Goal: Information Seeking & Learning: Learn about a topic

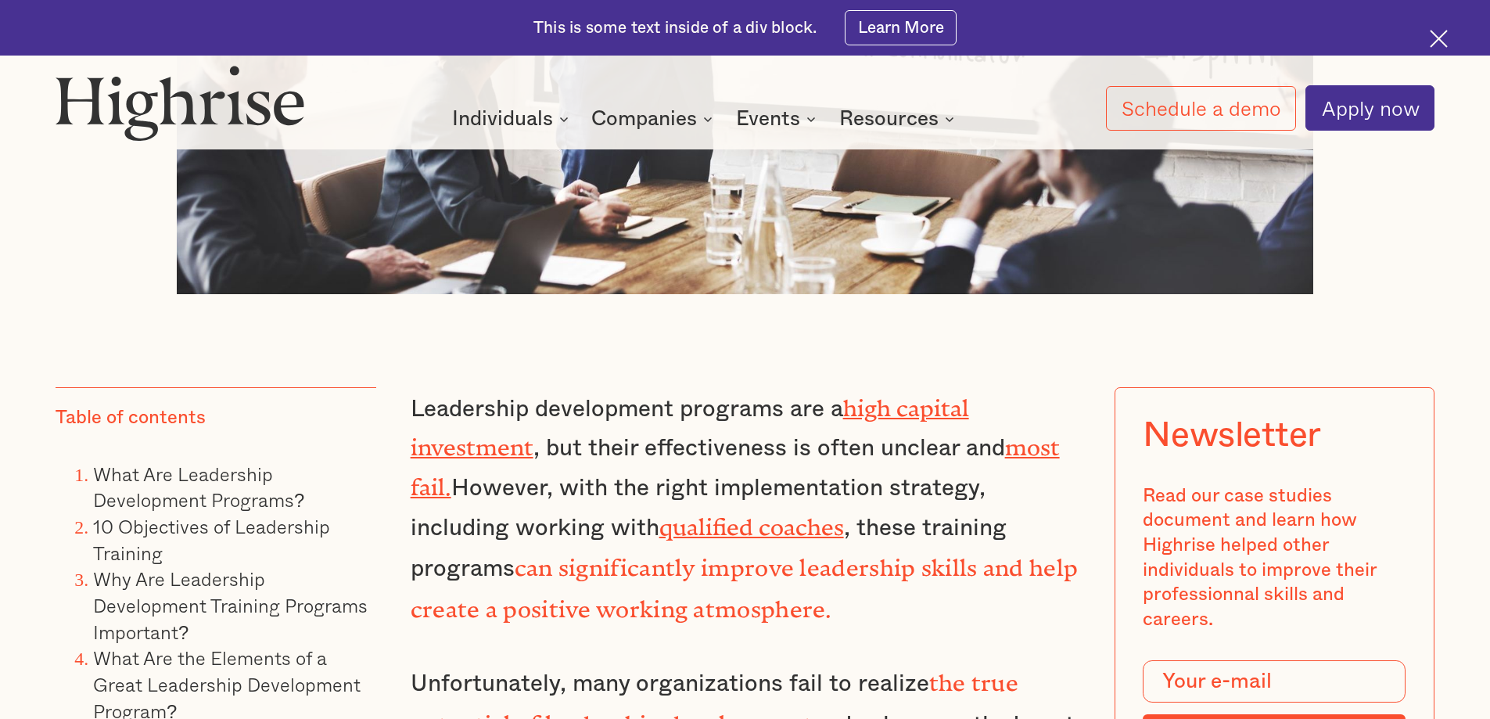
scroll to position [1330, 0]
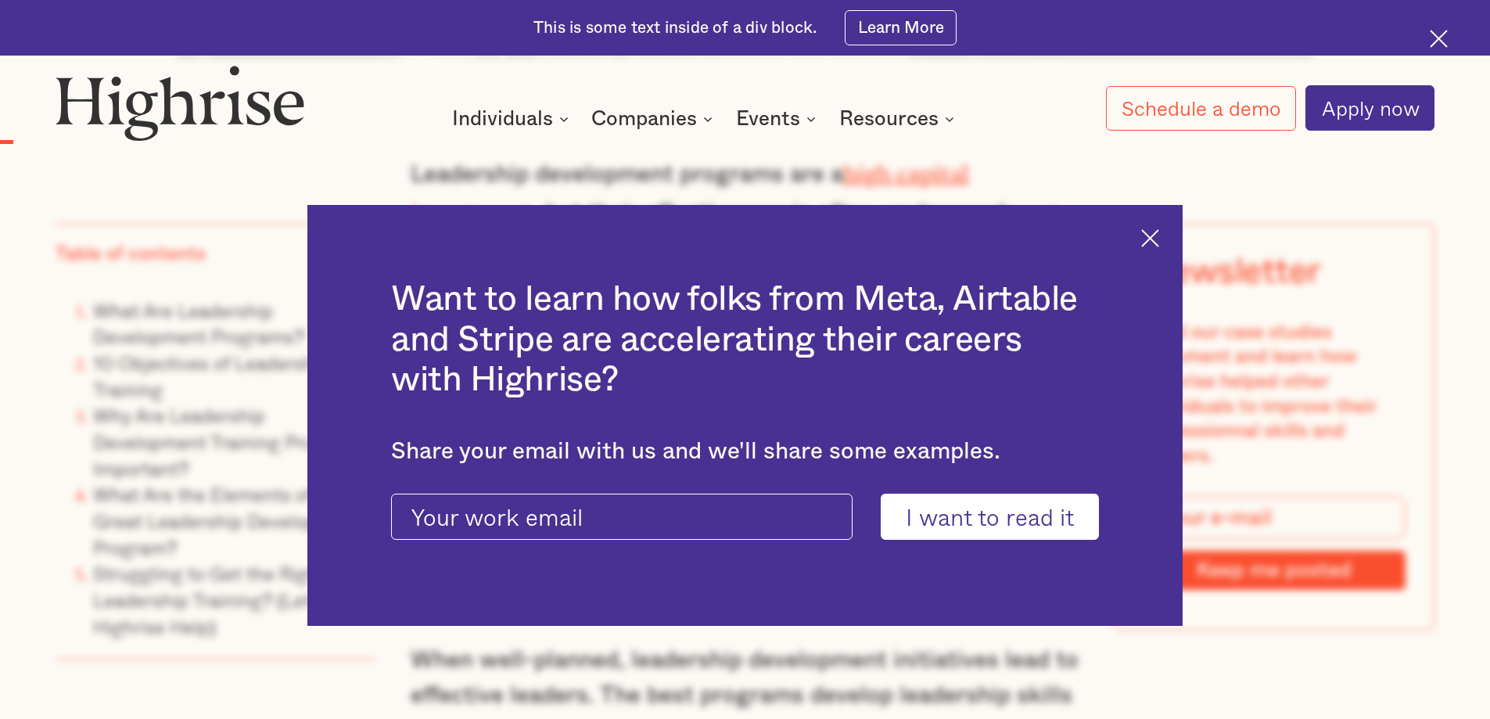
click at [1159, 240] on img at bounding box center [1150, 238] width 18 height 18
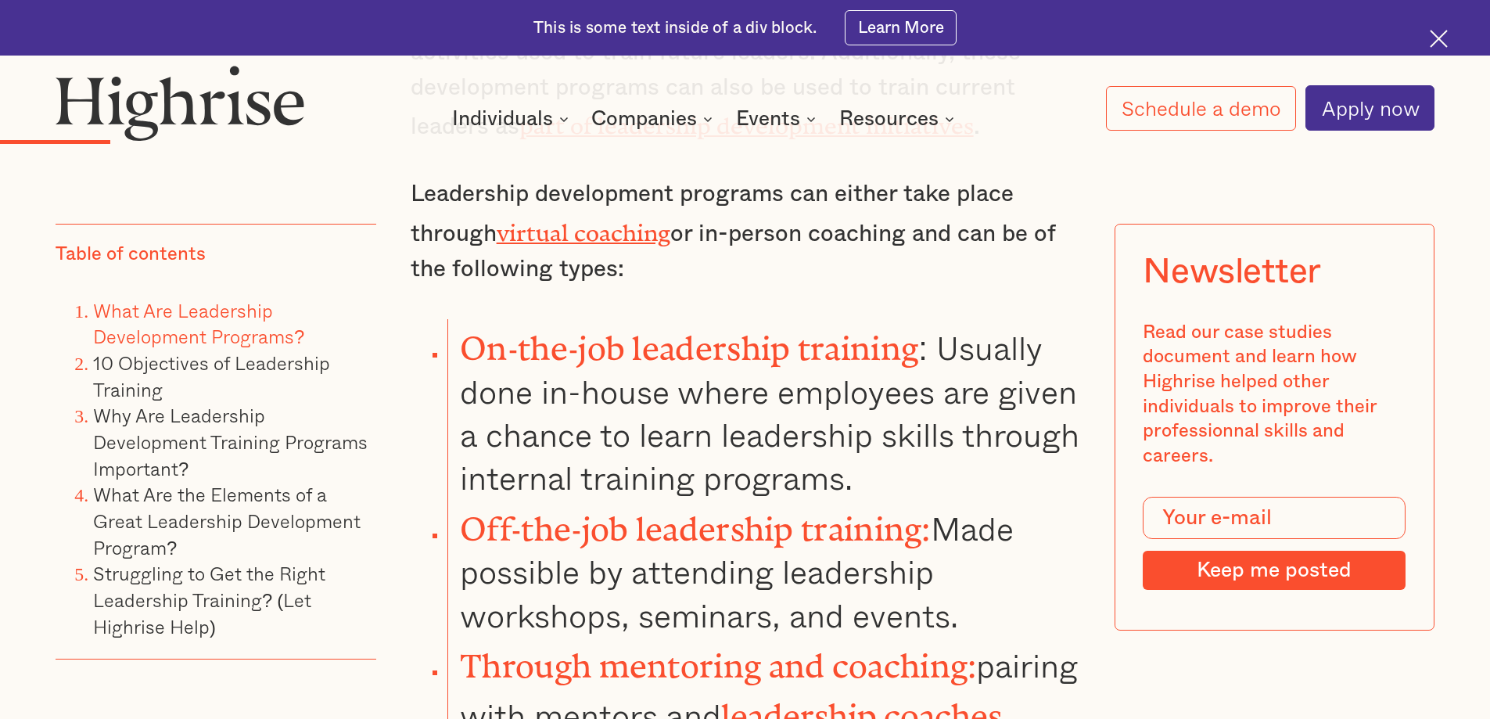
scroll to position [2581, 0]
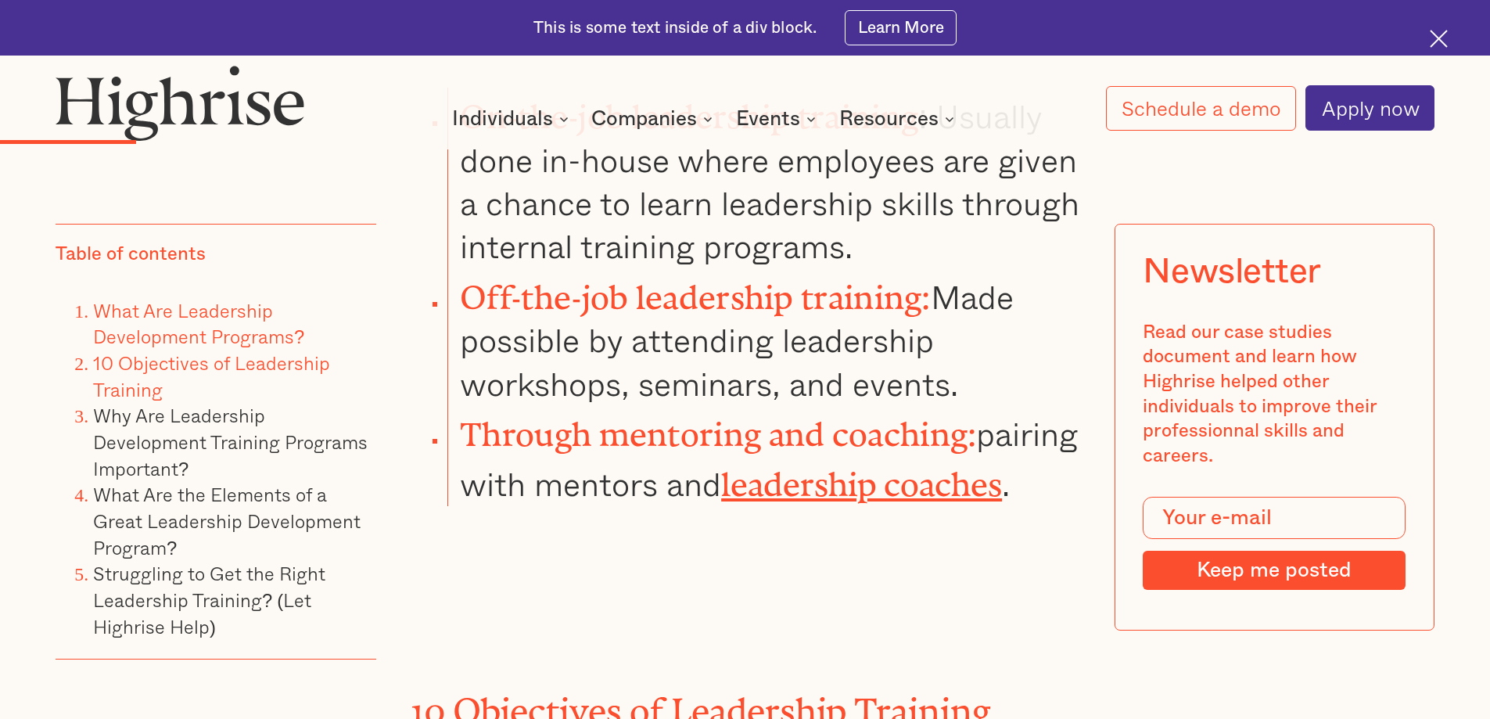
click at [130, 362] on link "10 Objectives of Leadership Training" at bounding box center [211, 376] width 237 height 56
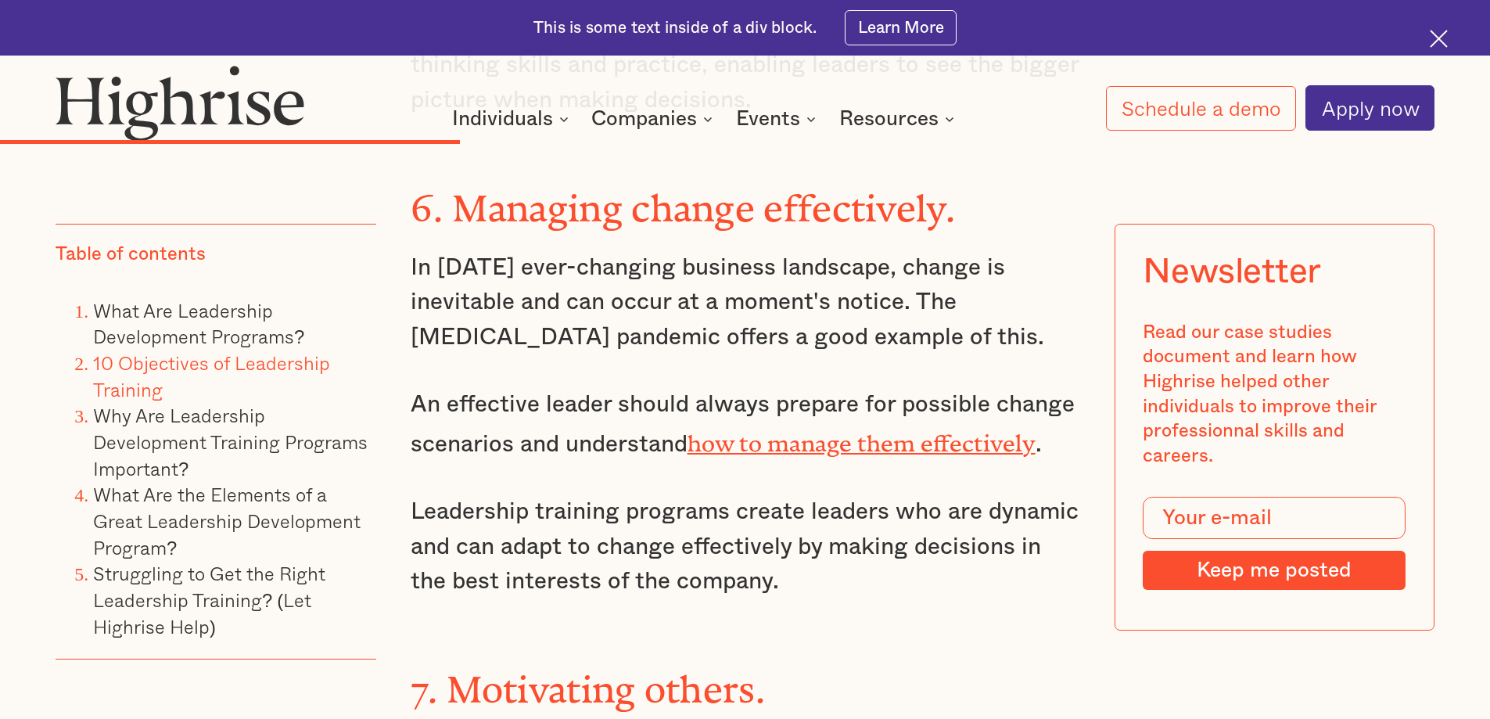
scroll to position [6366, 0]
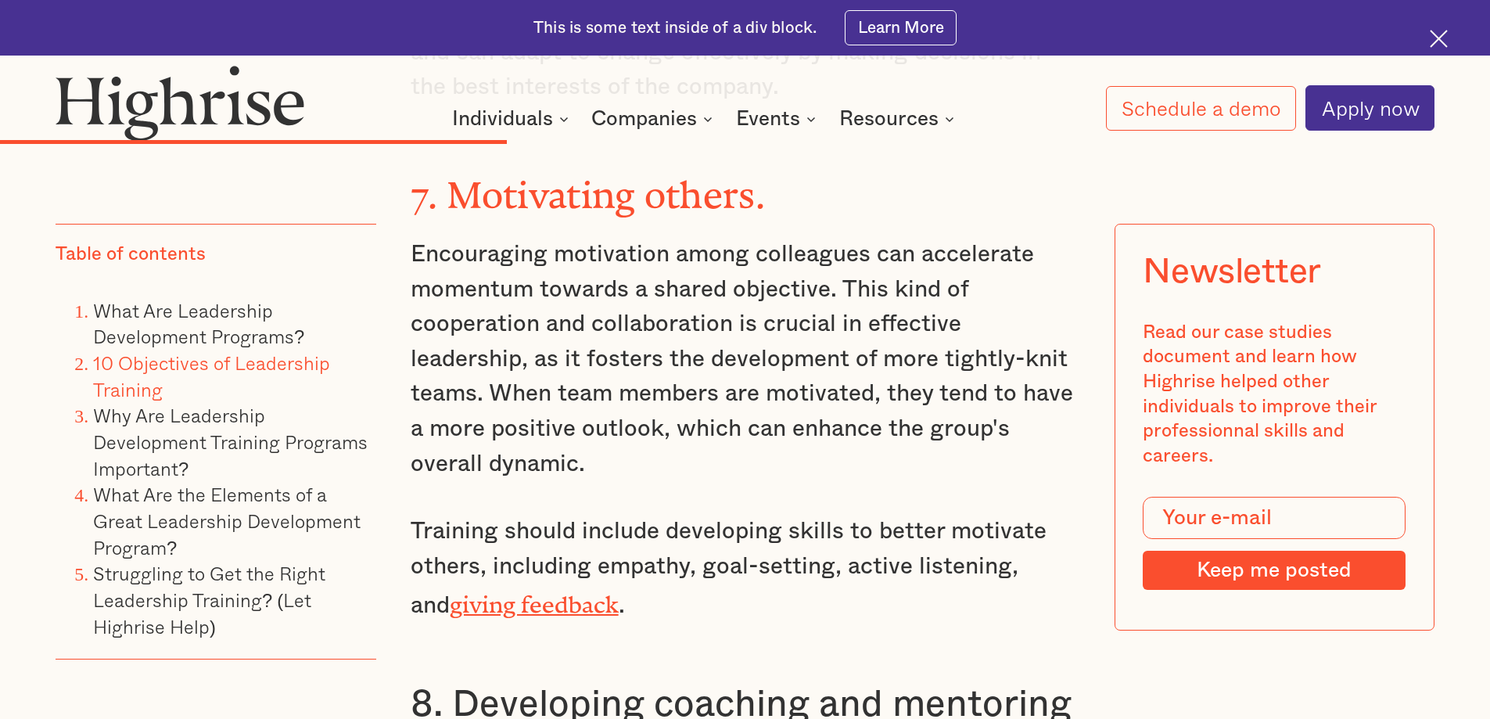
drag, startPoint x: 590, startPoint y: 428, endPoint x: 529, endPoint y: 749, distance: 327.2
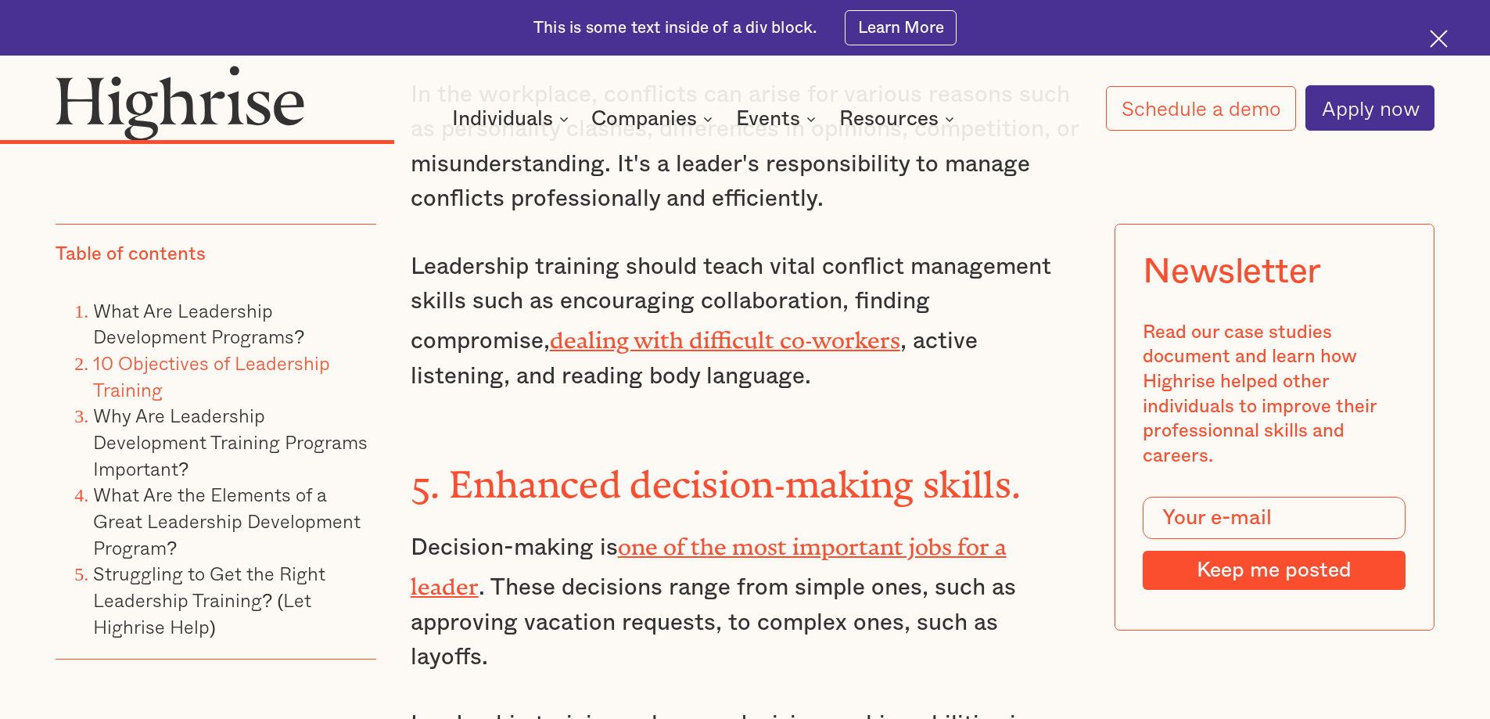
click at [1035, 343] on div "10 Objectives of Leadership Training Leadership training can have several very …" at bounding box center [745, 651] width 669 height 5590
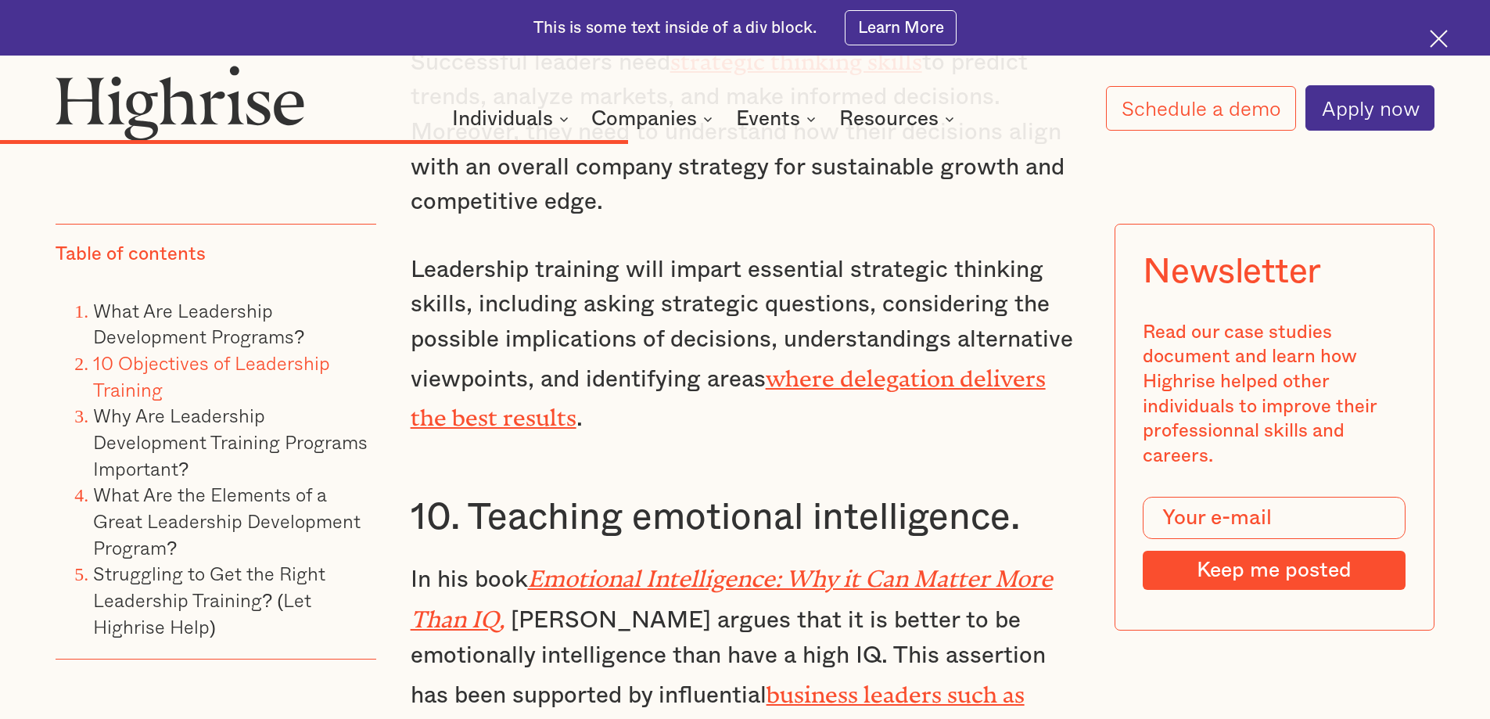
scroll to position [8193, 0]
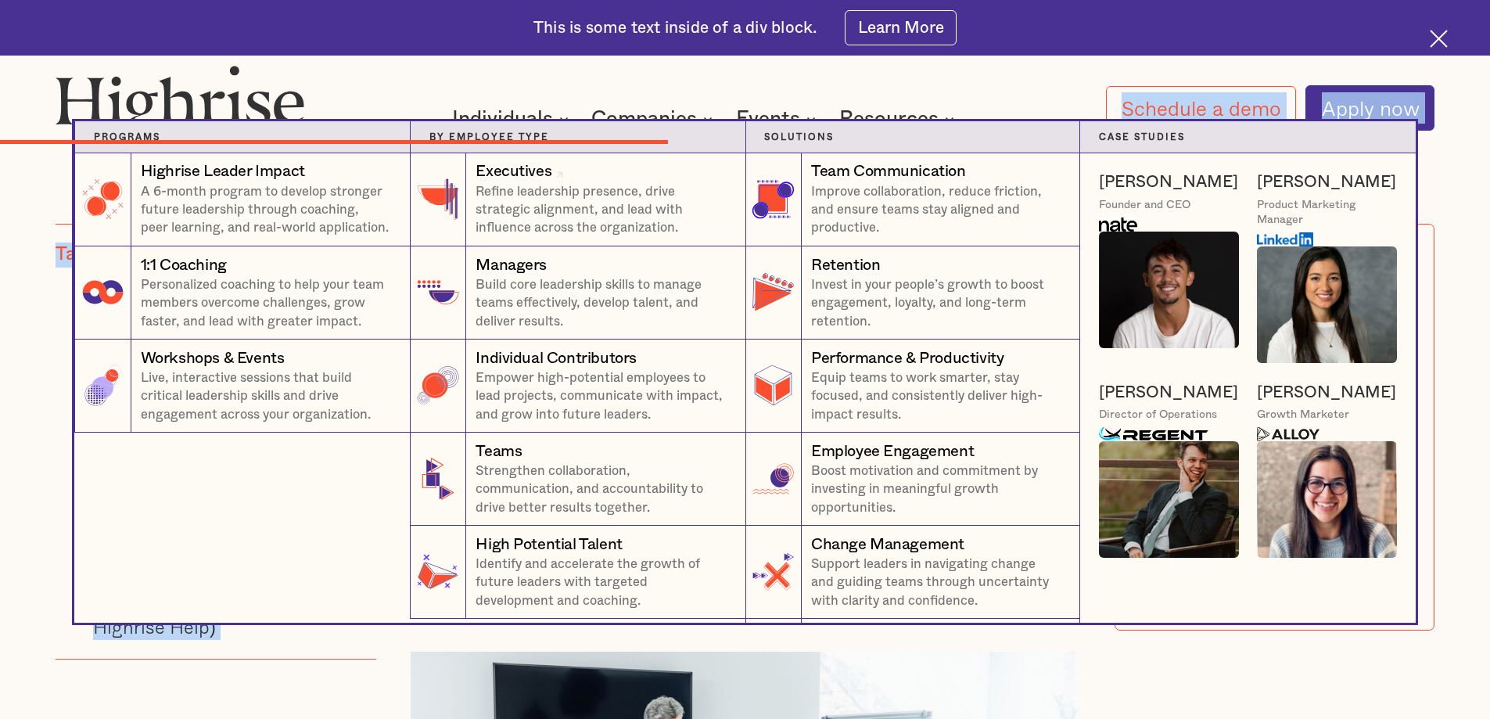
drag, startPoint x: 409, startPoint y: 336, endPoint x: 622, endPoint y: 92, distance: 323.1
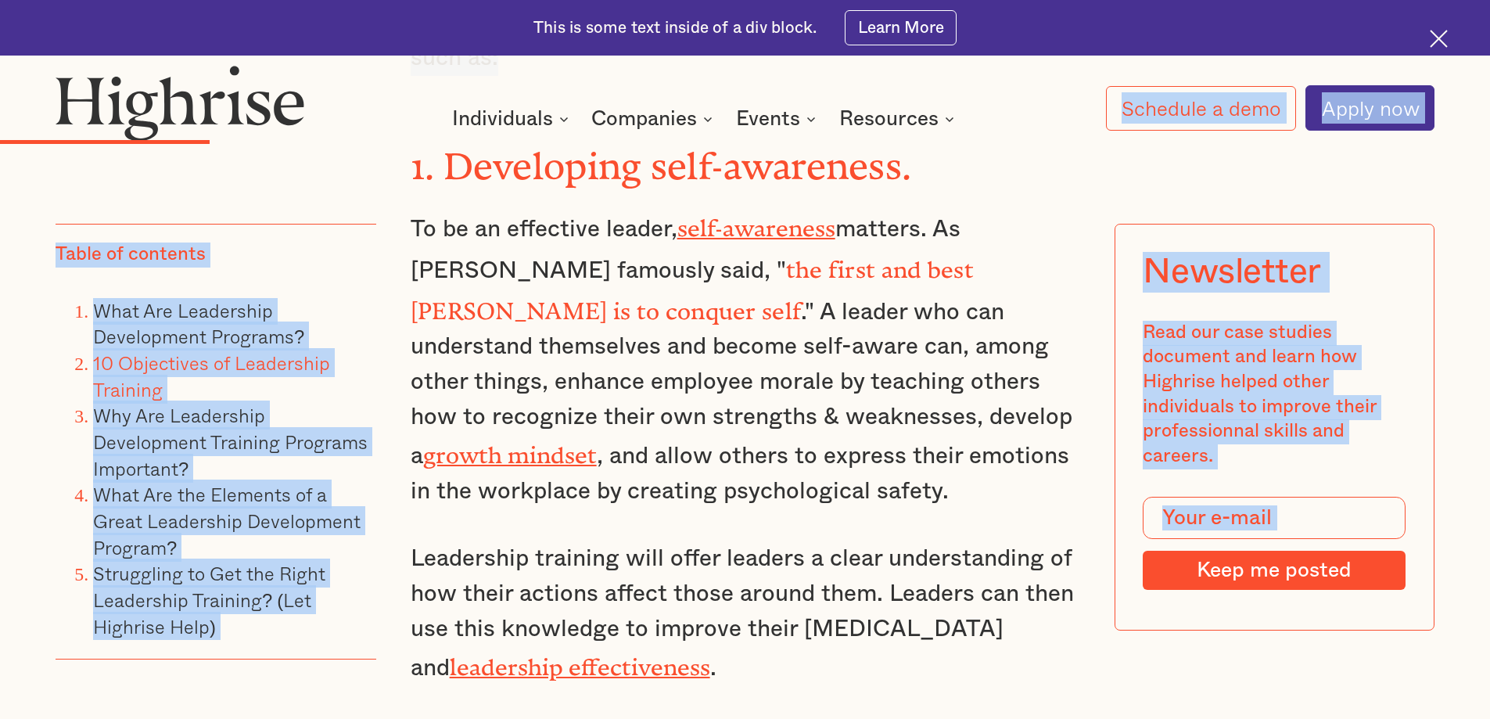
scroll to position [3188, 0]
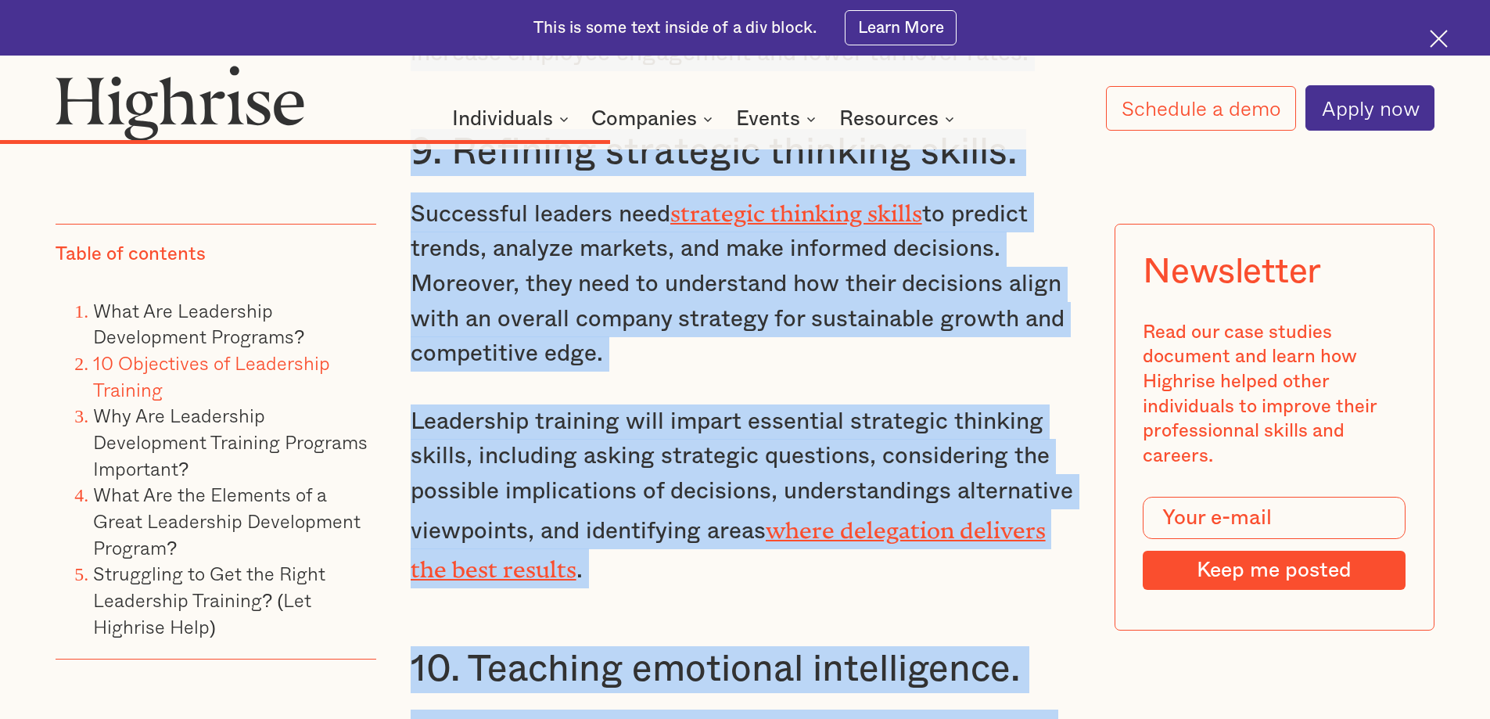
scroll to position [7743, 0]
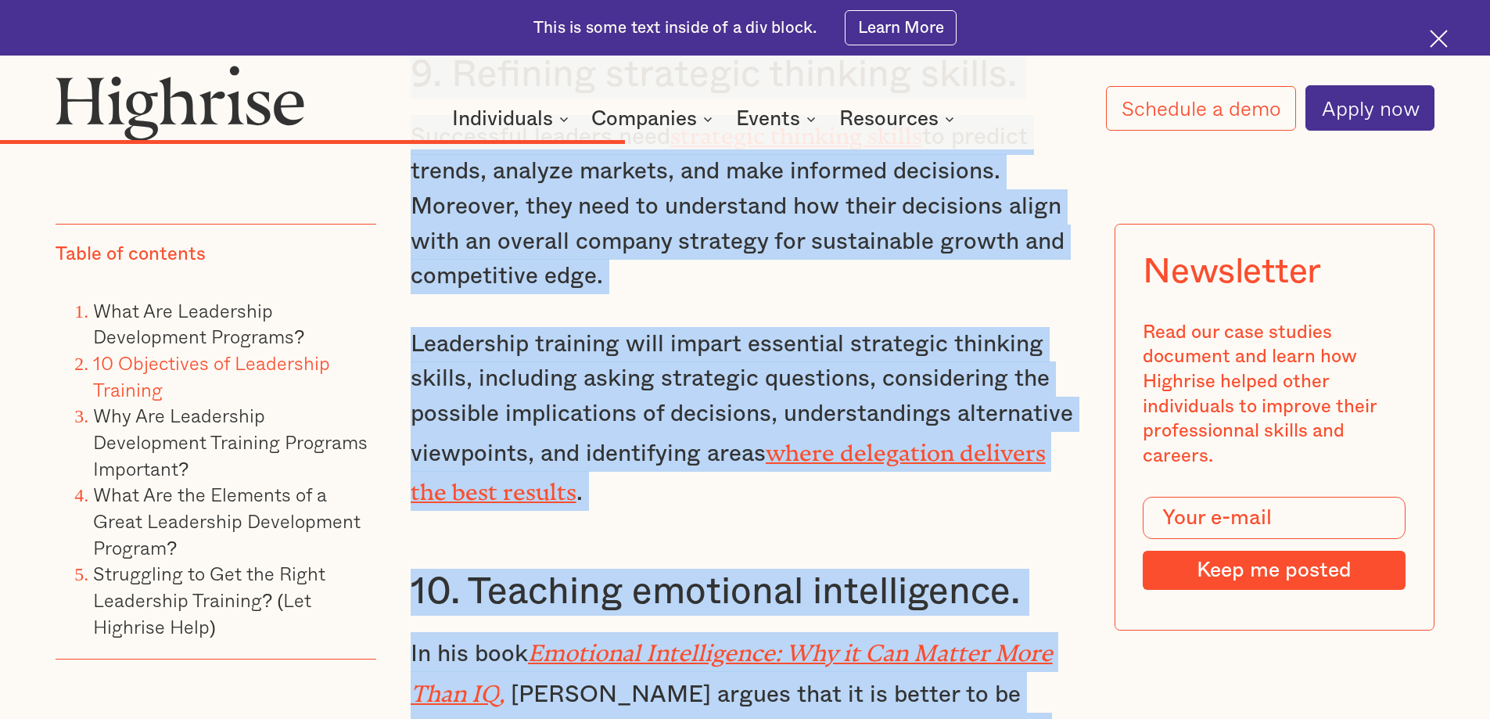
drag, startPoint x: 408, startPoint y: 295, endPoint x: 760, endPoint y: 620, distance: 479.3
copy div "1. Developing self-awareness. To be an effective leader, self-awareness matters…"
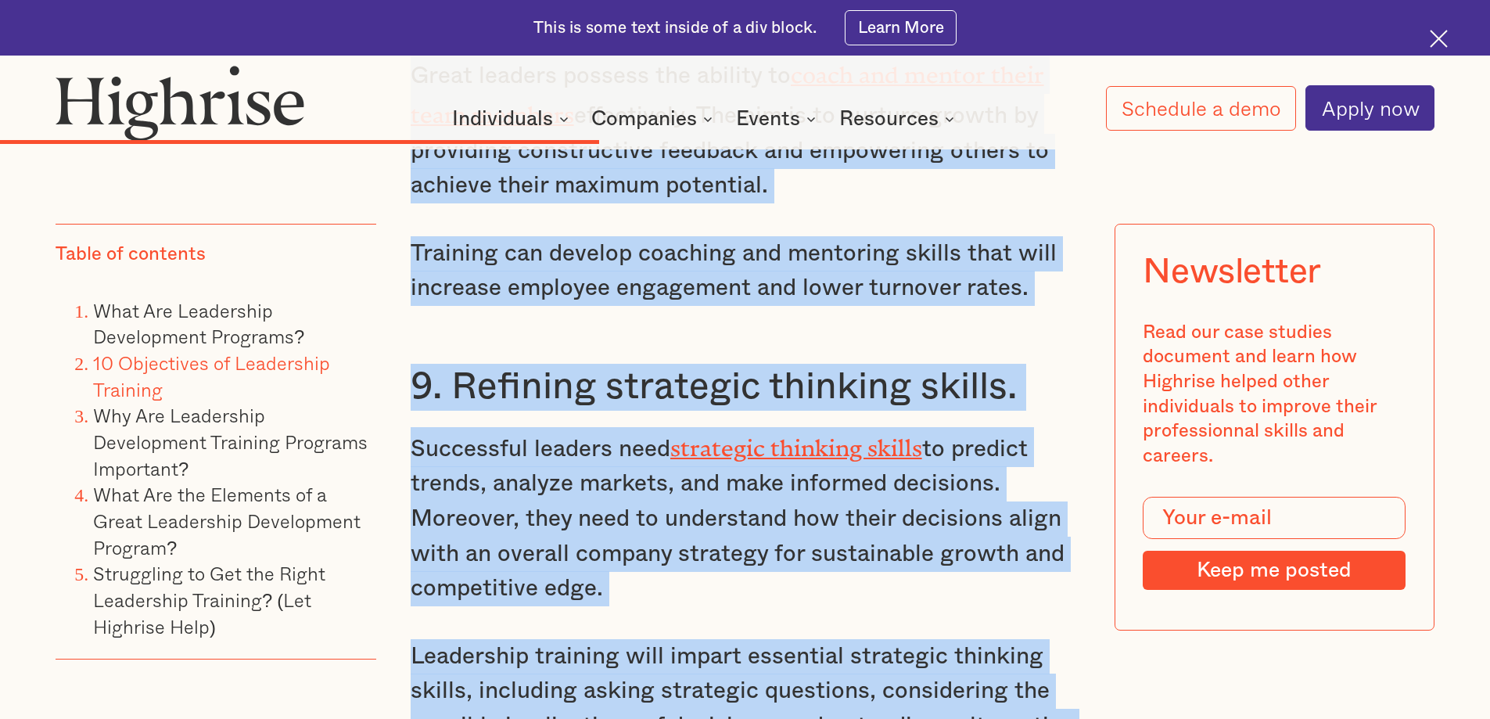
scroll to position [7430, 0]
